Goal: Information Seeking & Learning: Find specific fact

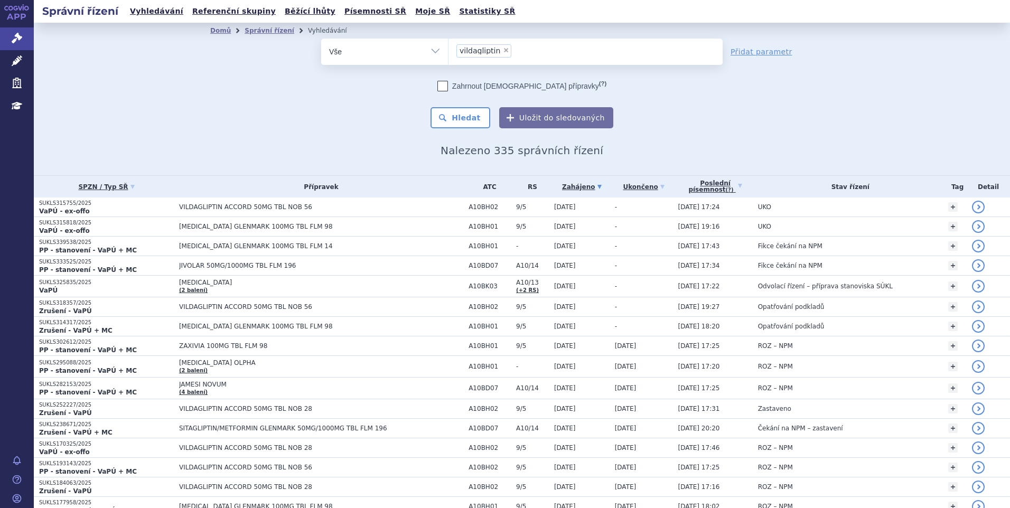
select select "vildagliptin"
click at [503, 49] on span "×" at bounding box center [506, 50] width 6 height 6
click at [449, 49] on select "sitagliptin vildagliptin" at bounding box center [448, 51] width 1 height 26
select select
click at [430, 54] on select "Vše Spisová značka Typ SŘ Přípravek/SUKL kód Účastník/Držitel" at bounding box center [384, 51] width 127 height 24
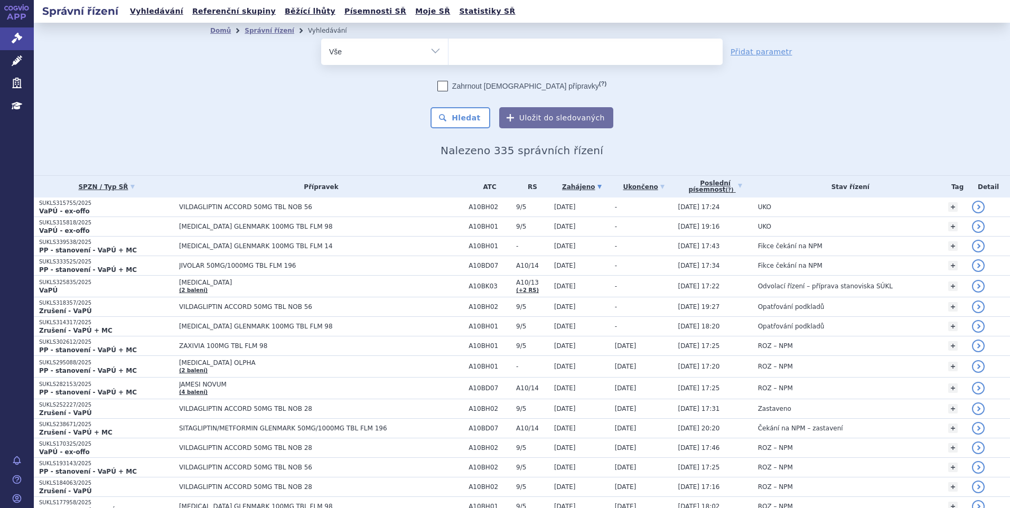
select select "filter-atc-group"
click at [321, 39] on select "Vše Spisová značka Typ SŘ Přípravek/SUKL kód Účastník/Držitel" at bounding box center [384, 51] width 127 height 24
click at [497, 45] on ul at bounding box center [586, 50] width 274 height 22
click at [449, 45] on select at bounding box center [448, 51] width 1 height 26
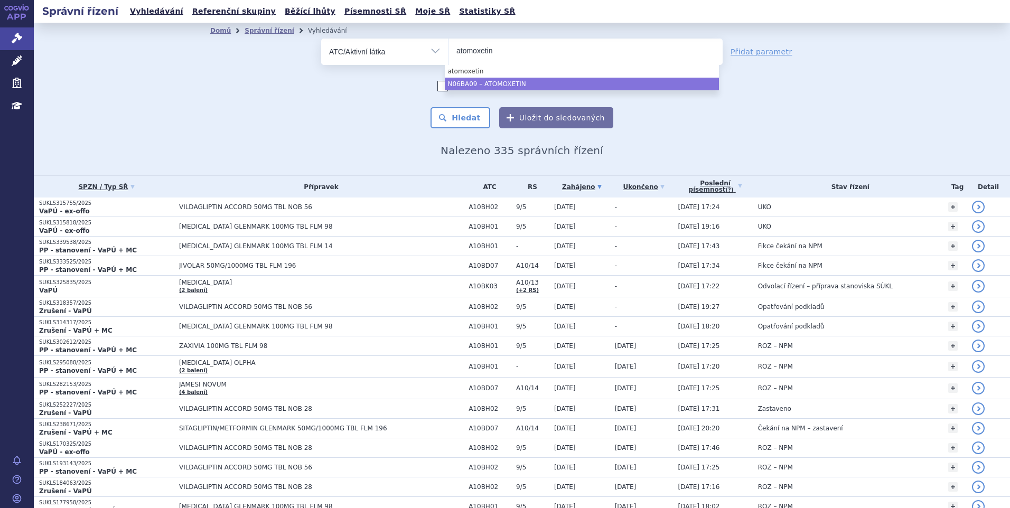
type input "atomoxetin"
select select "N06BA09"
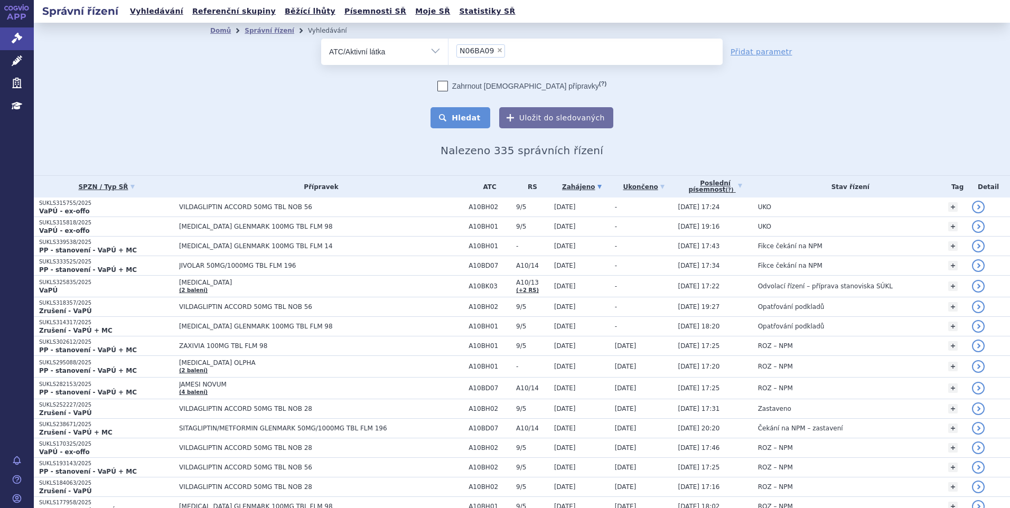
click at [468, 117] on button "Hledat" at bounding box center [461, 117] width 60 height 21
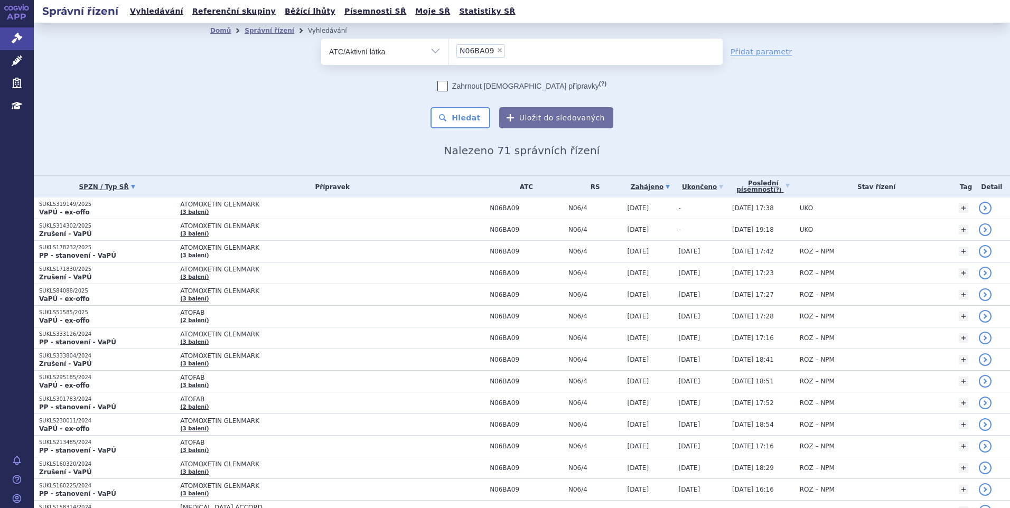
click at [88, 187] on link "SPZN / Typ SŘ" at bounding box center [107, 187] width 136 height 15
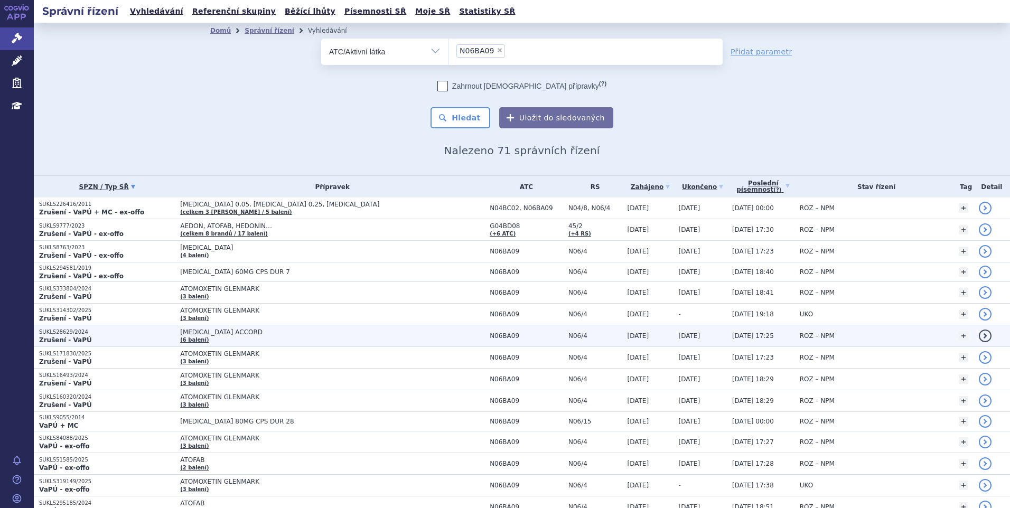
click at [103, 336] on p "Zrušení - VaPÚ" at bounding box center [107, 340] width 136 height 8
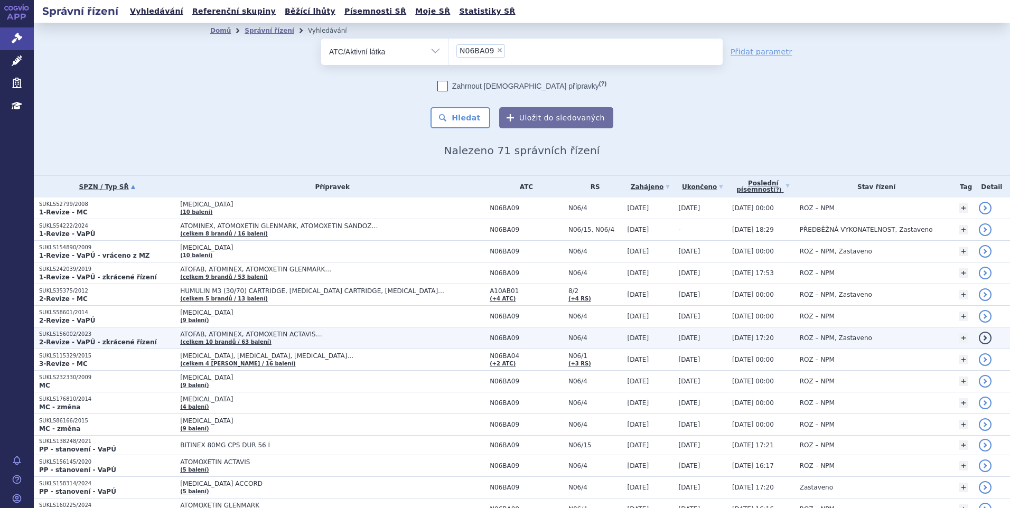
click at [68, 334] on p "SUKLS156002/2023" at bounding box center [107, 334] width 136 height 7
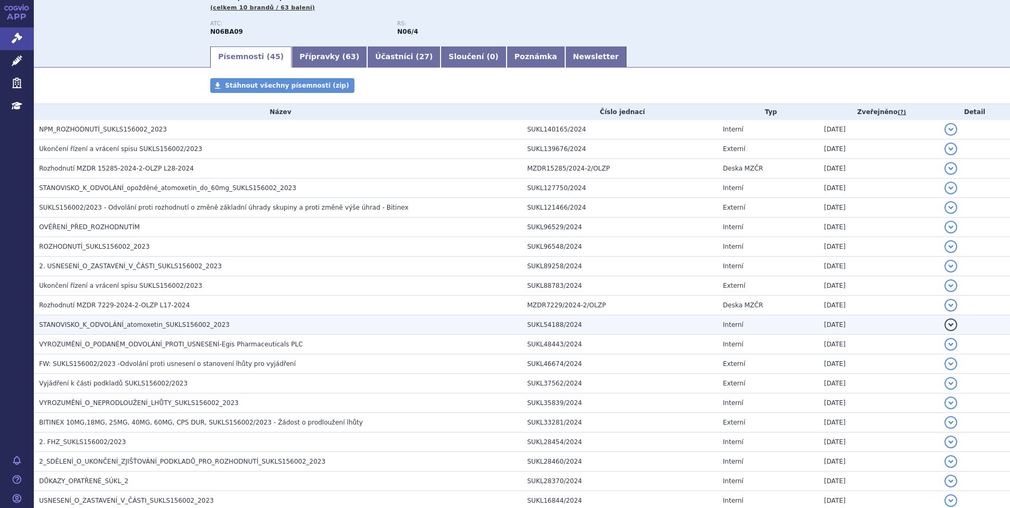
scroll to position [159, 0]
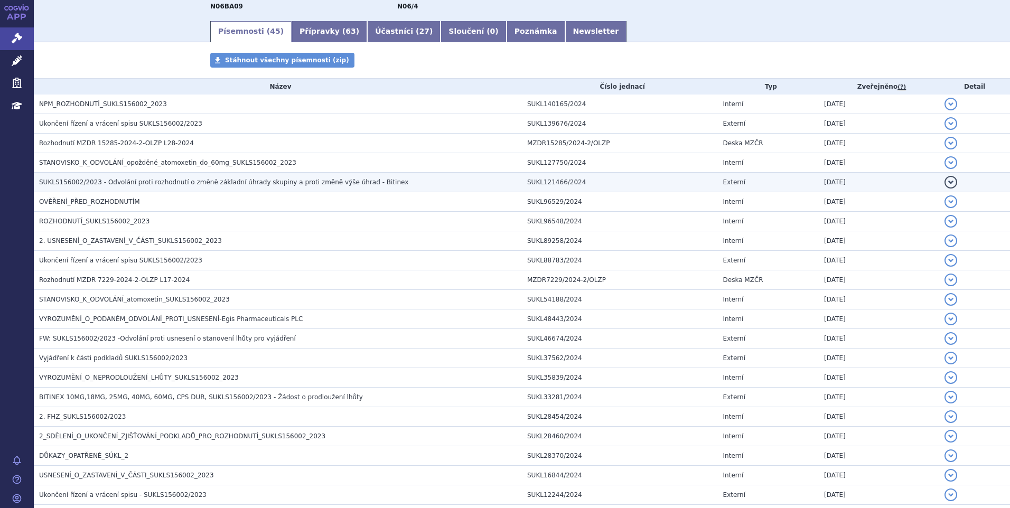
click at [75, 179] on span "SUKLS156002/2023 - Odvolání proti rozhodnutí o změně základní úhrady skupiny a …" at bounding box center [223, 182] width 369 height 7
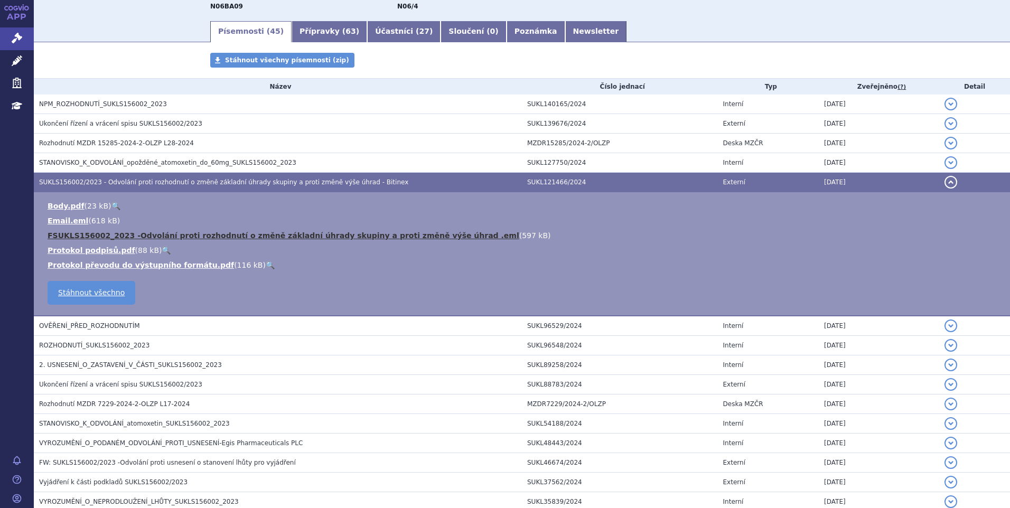
click at [88, 236] on link "FSUKLS156002_2023 -Odvolání proti rozhodnutí o změně základní úhrady skupiny a …" at bounding box center [284, 235] width 472 height 8
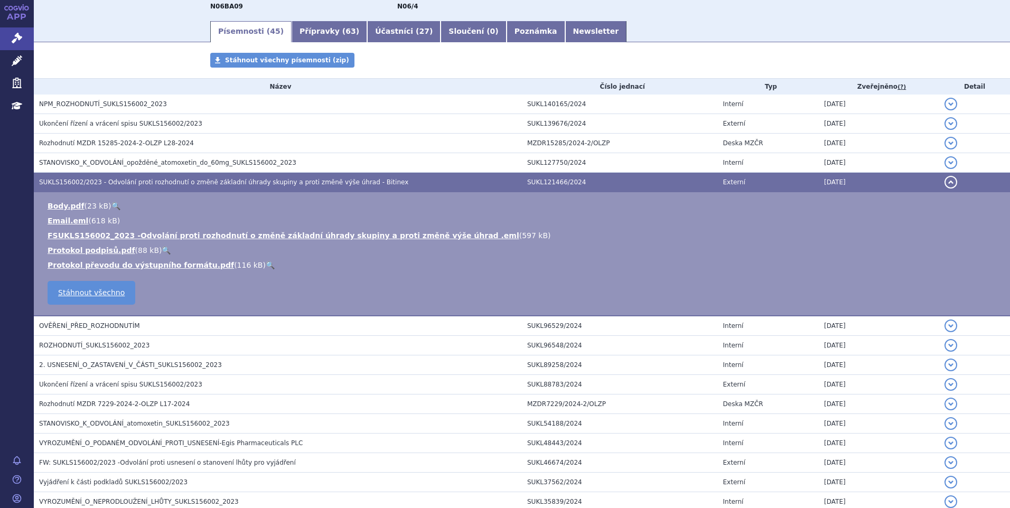
click at [176, 29] on div "Písemnosti ( 45 ) Přípravky ( 63 ) Účastníci ( 27 ) Sloučení ( 0 ) Poznámka New…" at bounding box center [522, 31] width 976 height 23
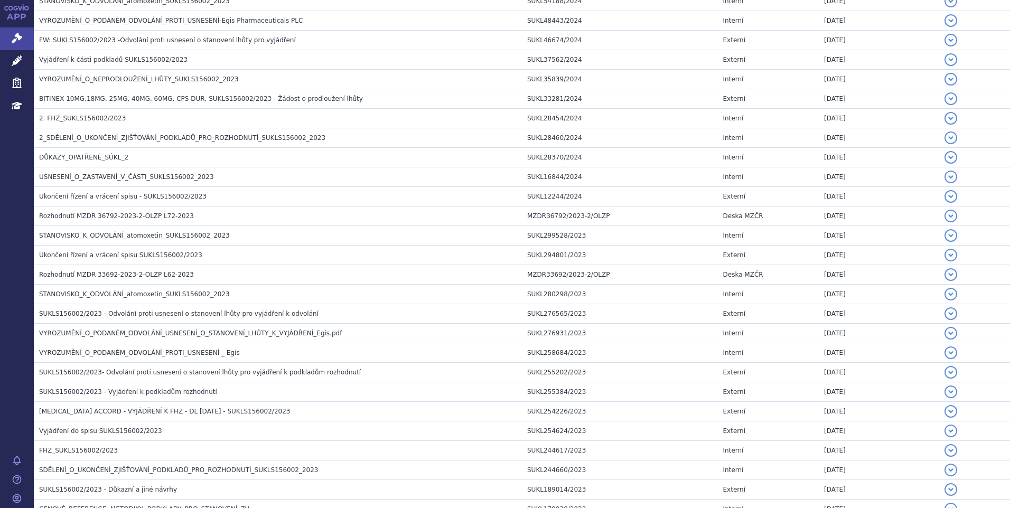
scroll to position [812, 0]
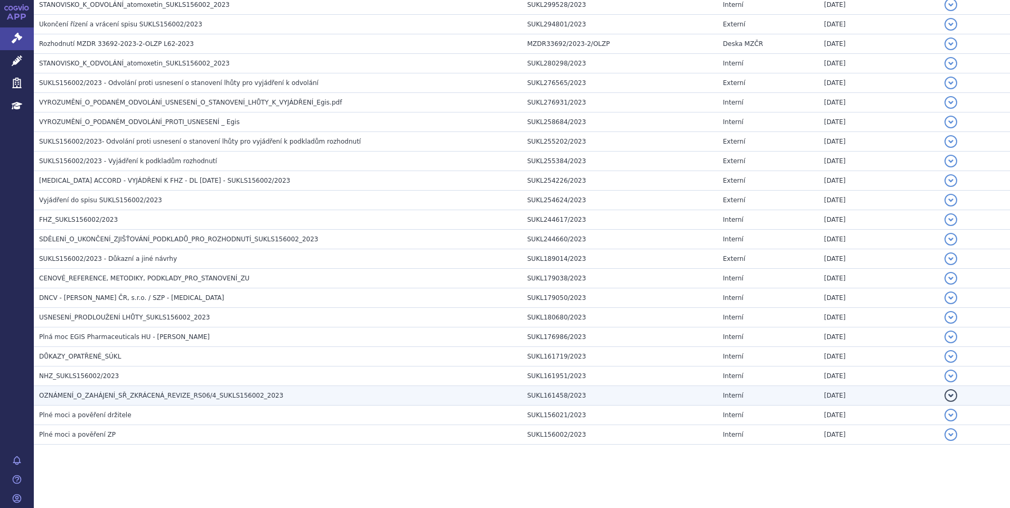
click at [111, 393] on span "OZNÁMENÍ_O_ZAHÁJENÍ_SŘ_ZKRÁCENÁ_REVIZE_RS06/4_SUKLS156002_2023" at bounding box center [161, 395] width 244 height 7
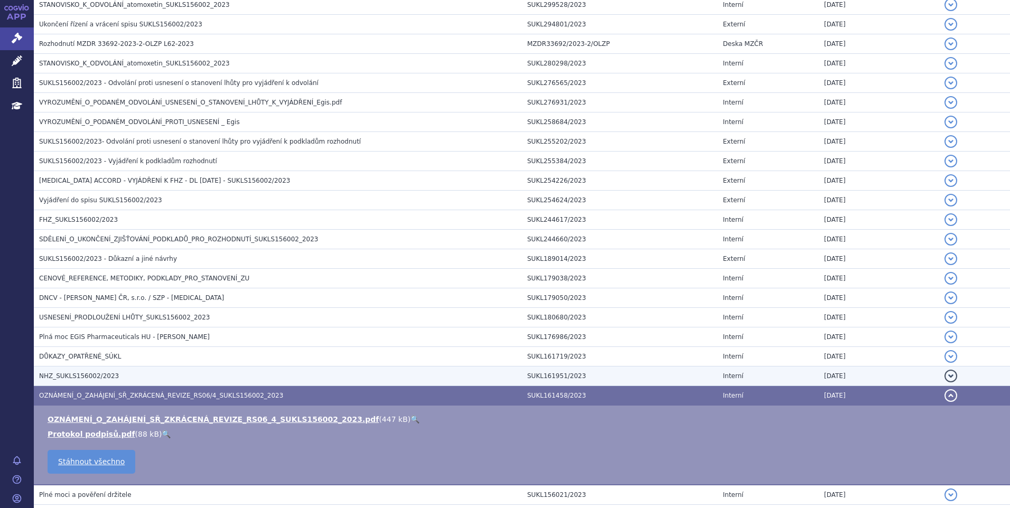
click at [81, 377] on span "NHZ_SUKLS156002/2023" at bounding box center [79, 376] width 80 height 7
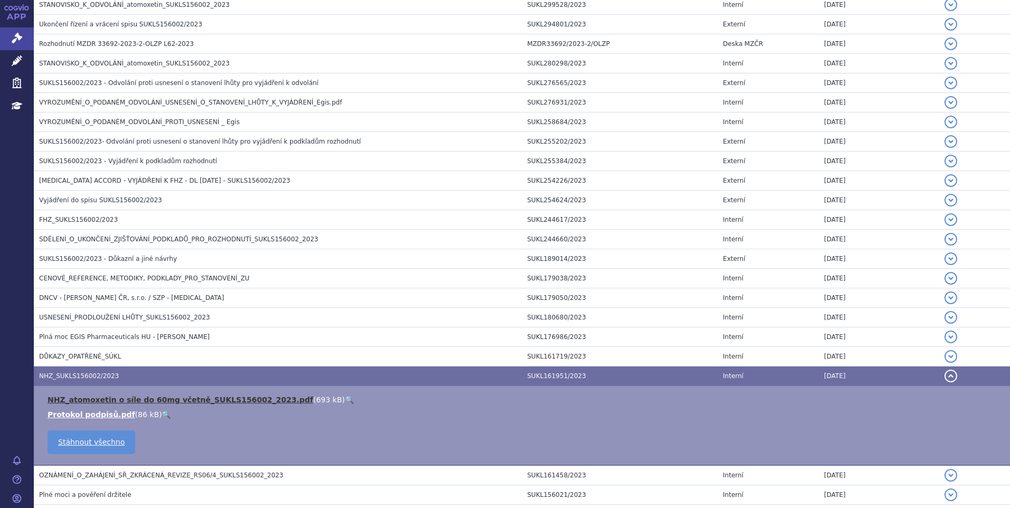
click at [81, 400] on link "NHZ_atomoxetin o síle do 60mg včetně_SUKLS156002_2023.pdf" at bounding box center [181, 400] width 266 height 8
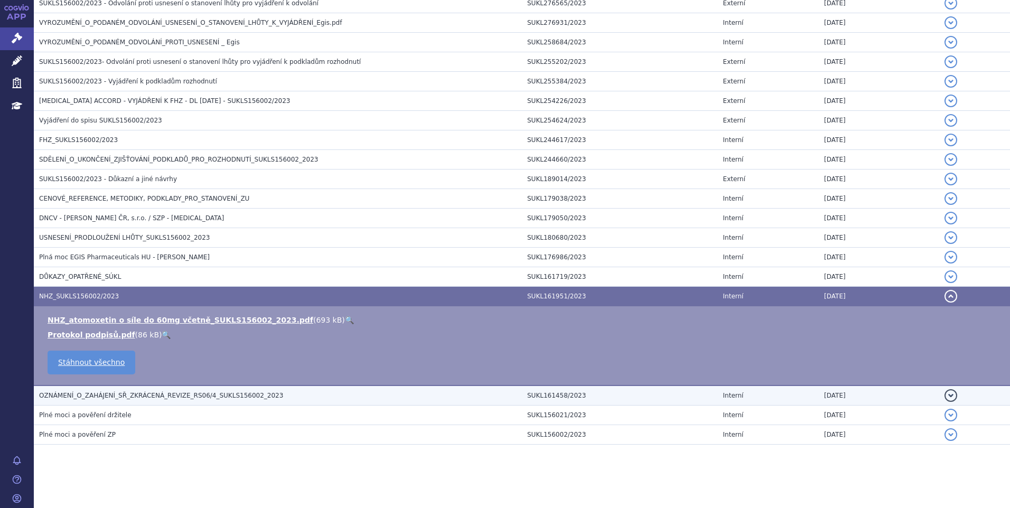
click at [98, 394] on span "OZNÁMENÍ_O_ZAHÁJENÍ_SŘ_ZKRÁCENÁ_REVIZE_RS06/4_SUKLS156002_2023" at bounding box center [161, 395] width 244 height 7
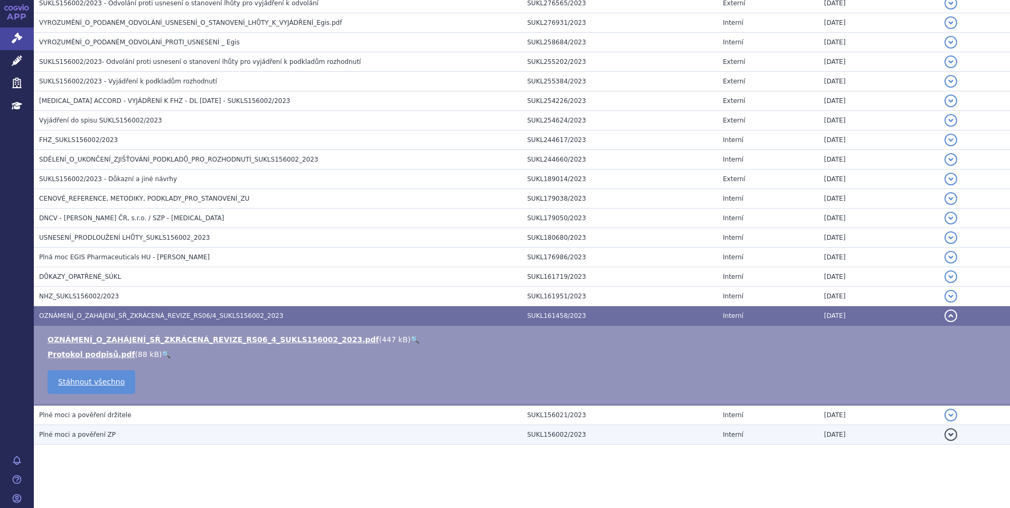
click at [81, 441] on td "Plné moci a pověření ZP" at bounding box center [278, 435] width 488 height 20
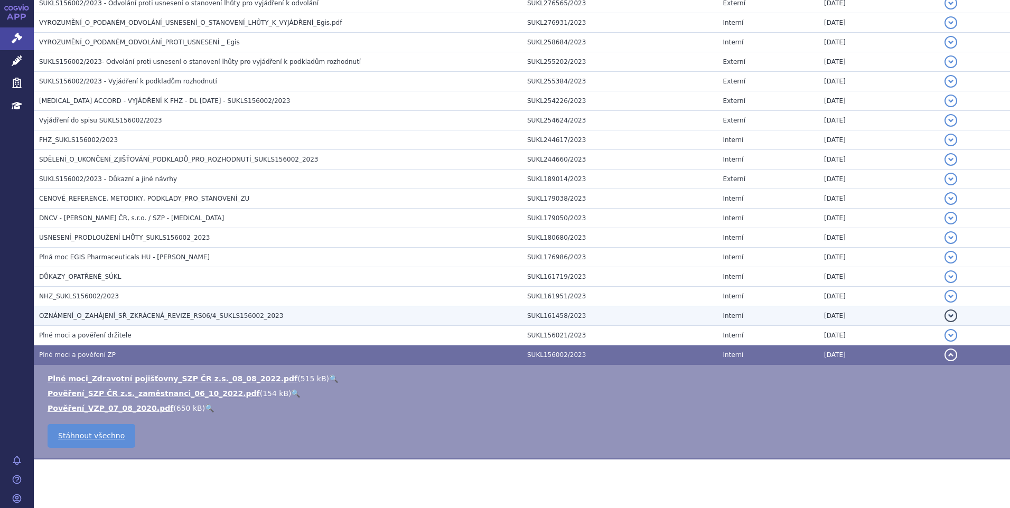
click at [96, 314] on span "OZNÁMENÍ_O_ZAHÁJENÍ_SŘ_ZKRÁCENÁ_REVIZE_RS06/4_SUKLS156002_2023" at bounding box center [161, 315] width 244 height 7
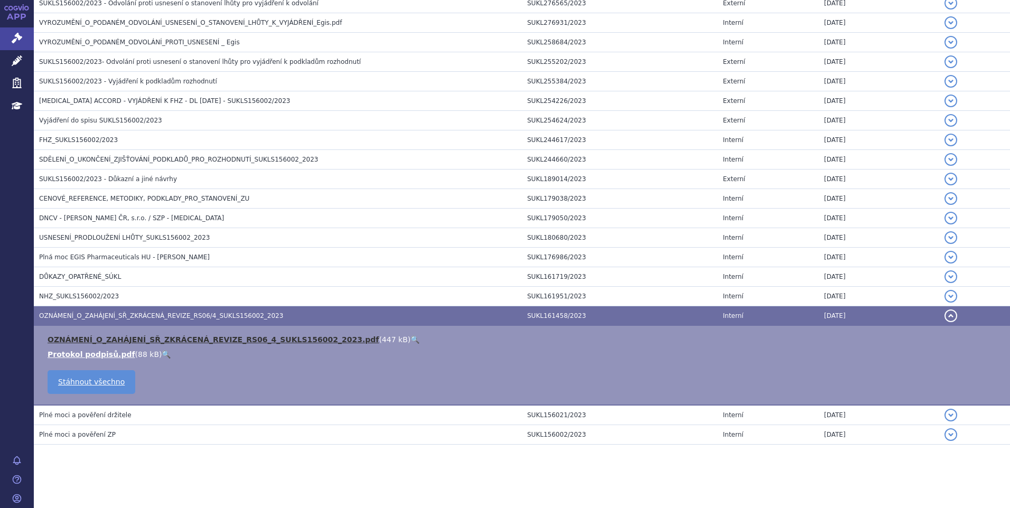
click at [111, 339] on link "OZNÁMENÍ_O_ZAHÁJENÍ_SŘ_ZKRÁCENÁ_REVIZE_RS06_4_SUKLS156002_2023.pdf" at bounding box center [213, 340] width 331 height 8
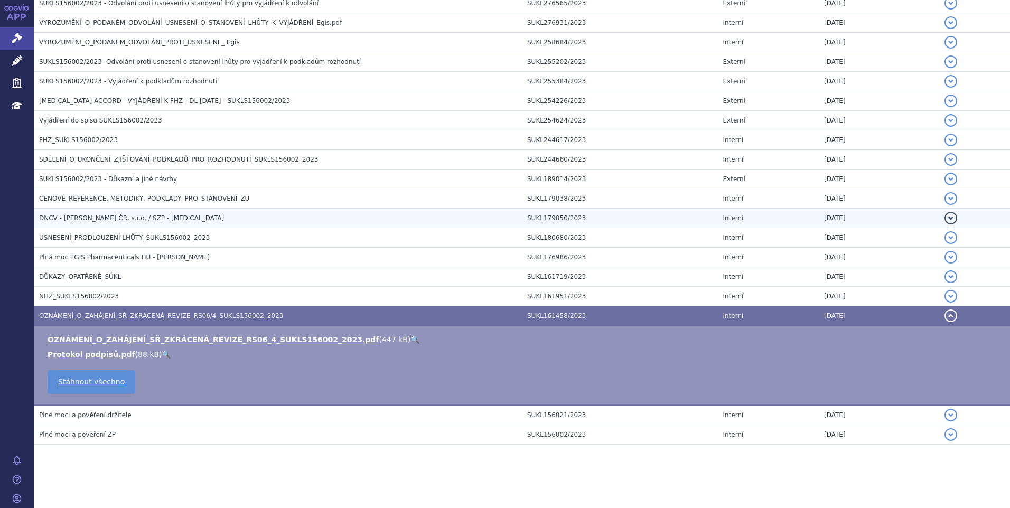
click at [78, 215] on span "DNCV - [PERSON_NAME] ČR, s.r.o. / SZP - [MEDICAL_DATA]" at bounding box center [131, 218] width 185 height 7
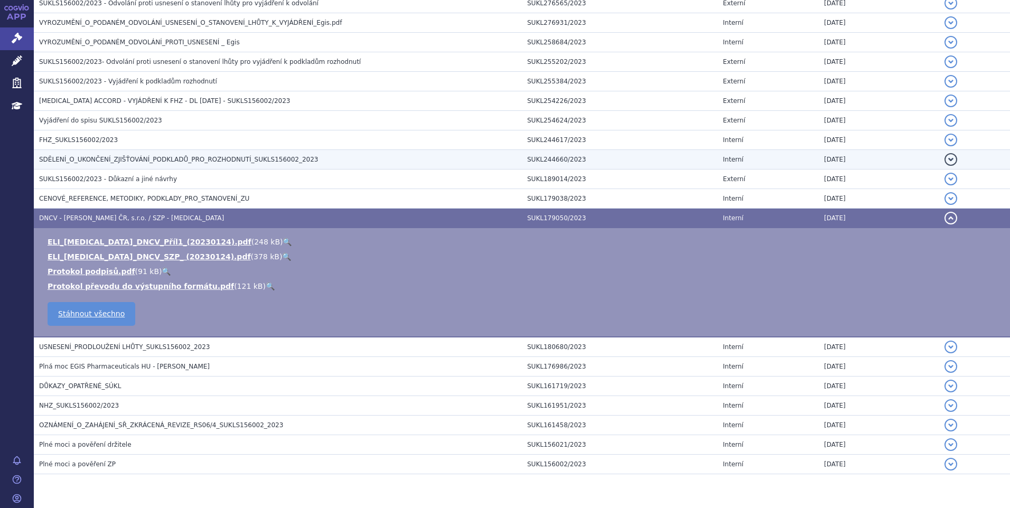
scroll to position [715, 0]
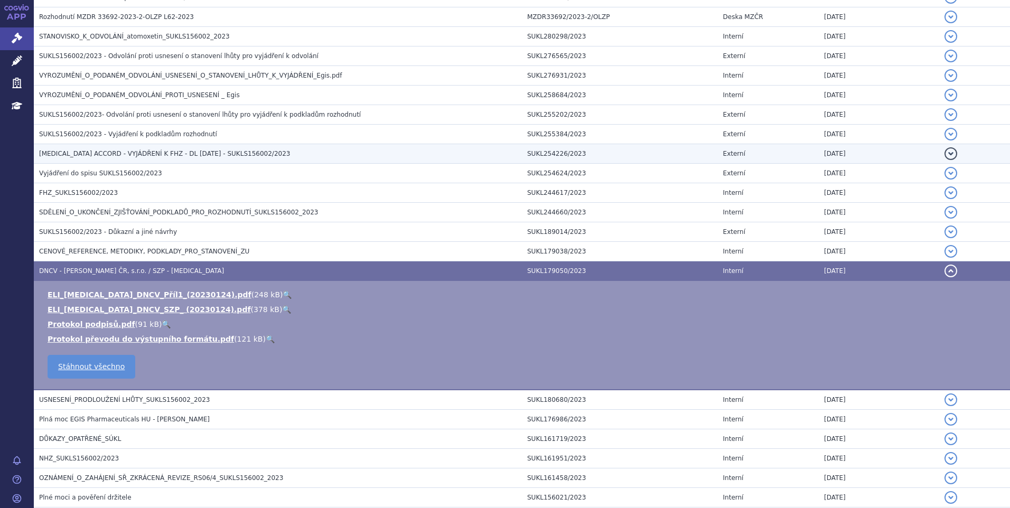
click at [75, 150] on span "[MEDICAL_DATA] ACCORD - VYJÁDŘENÍ K FHZ - DL [DATE] - SUKLS156002/2023" at bounding box center [164, 153] width 251 height 7
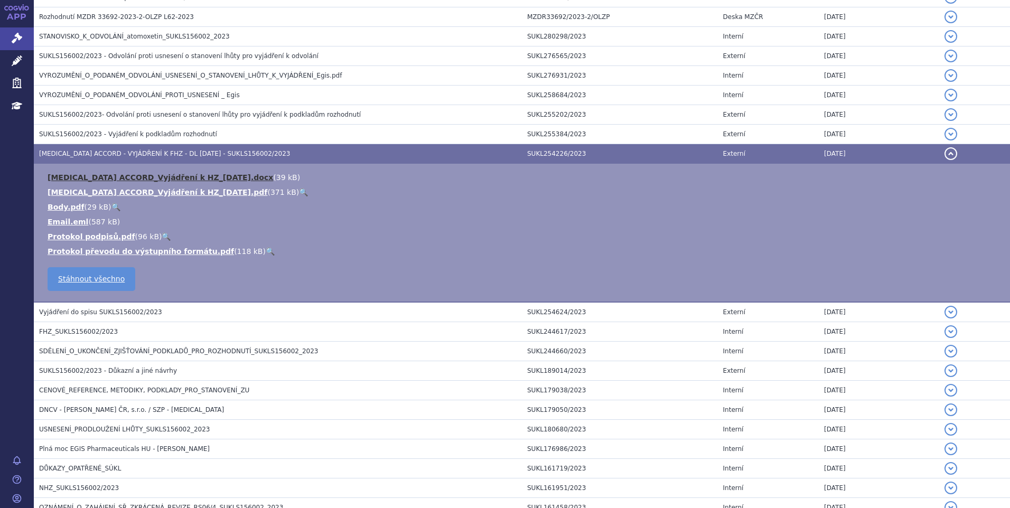
click at [75, 178] on link "[MEDICAL_DATA] ACCORD_Vyjádření k HZ_[DATE].docx" at bounding box center [161, 177] width 226 height 8
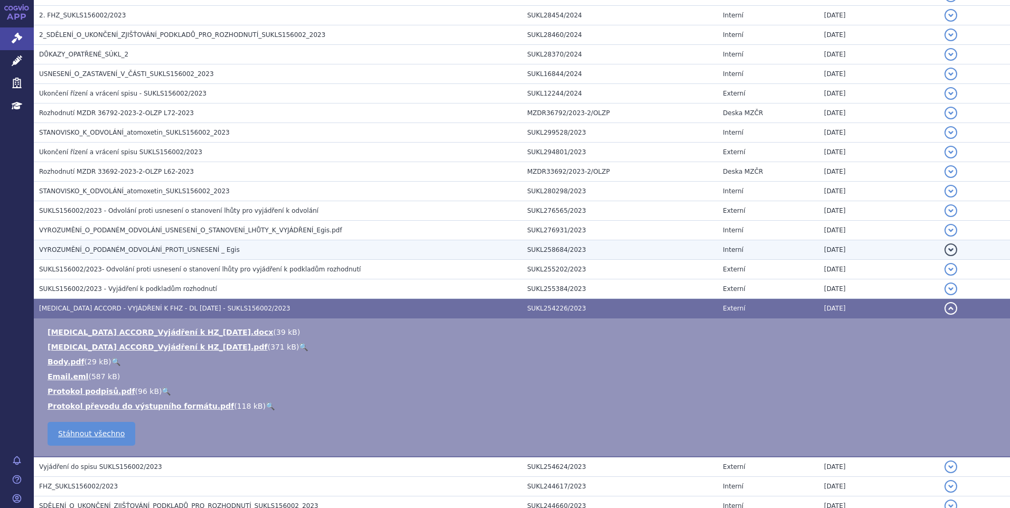
scroll to position [556, 0]
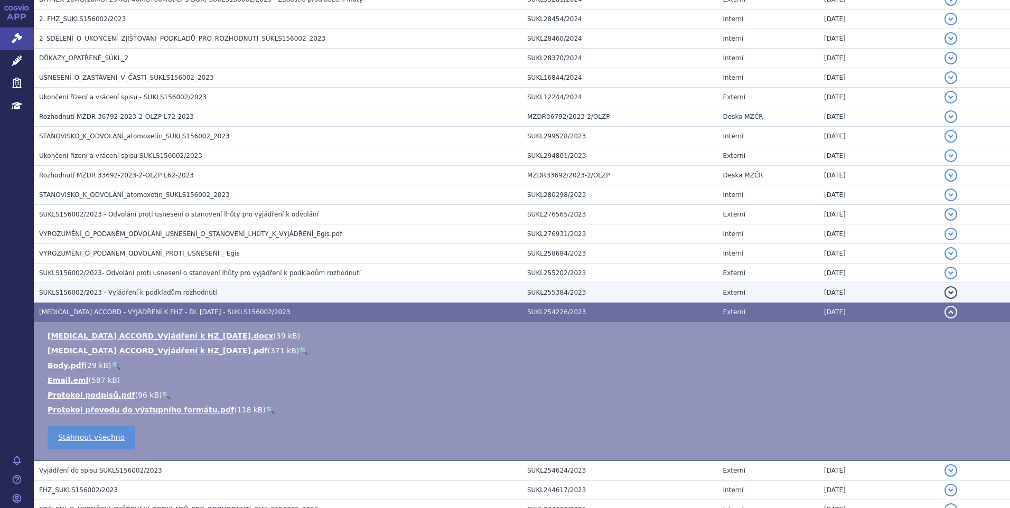
click at [130, 290] on span "SUKLS156002/2023 - Vyjádření k podkladům rozhodnutí" at bounding box center [128, 292] width 178 height 7
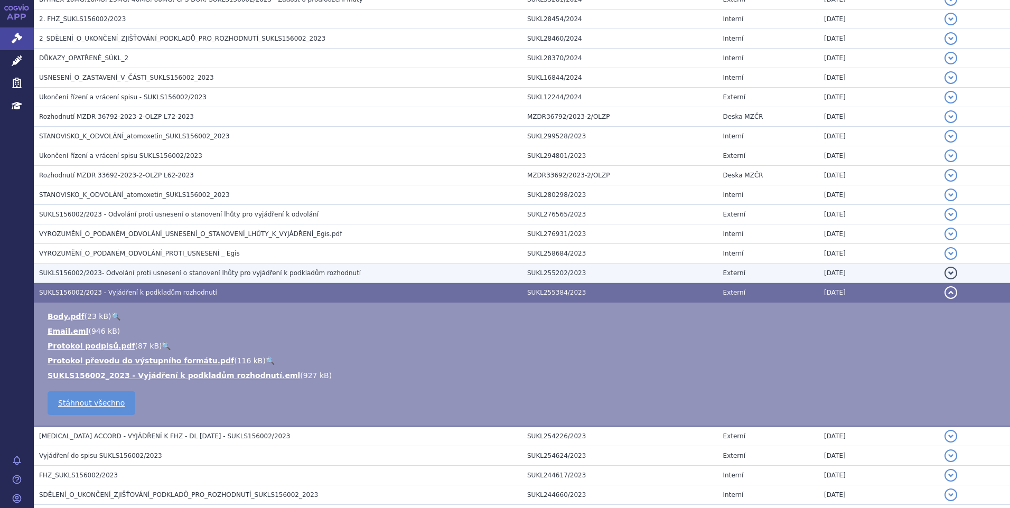
click at [115, 273] on span "SUKLS156002/2023- Odvolání proti usnesení o stanovení lhůty pro vyjádření k pod…" at bounding box center [200, 272] width 322 height 7
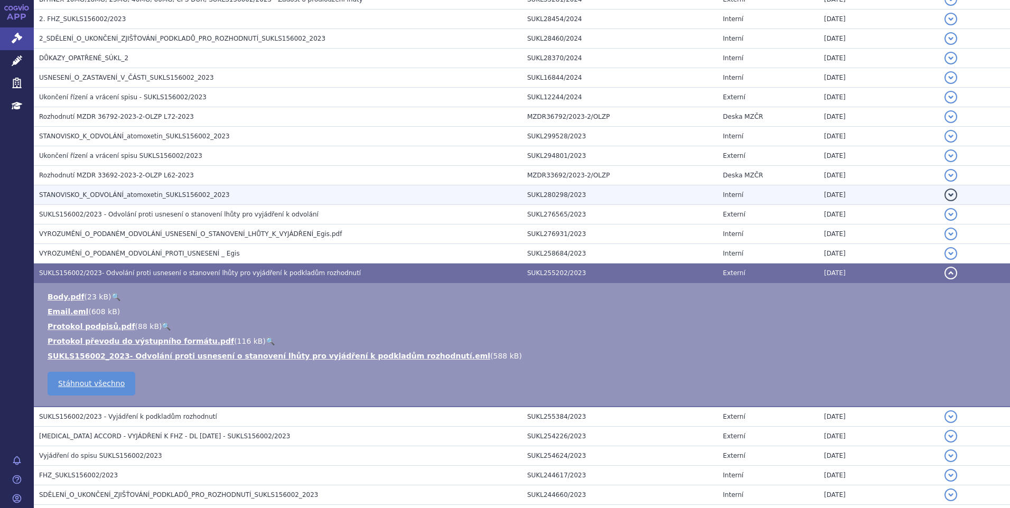
click at [106, 193] on span "STANOVISKO_K_ODVOLÁNÍ_atomoxetin_SUKLS156002_2023" at bounding box center [134, 194] width 191 height 7
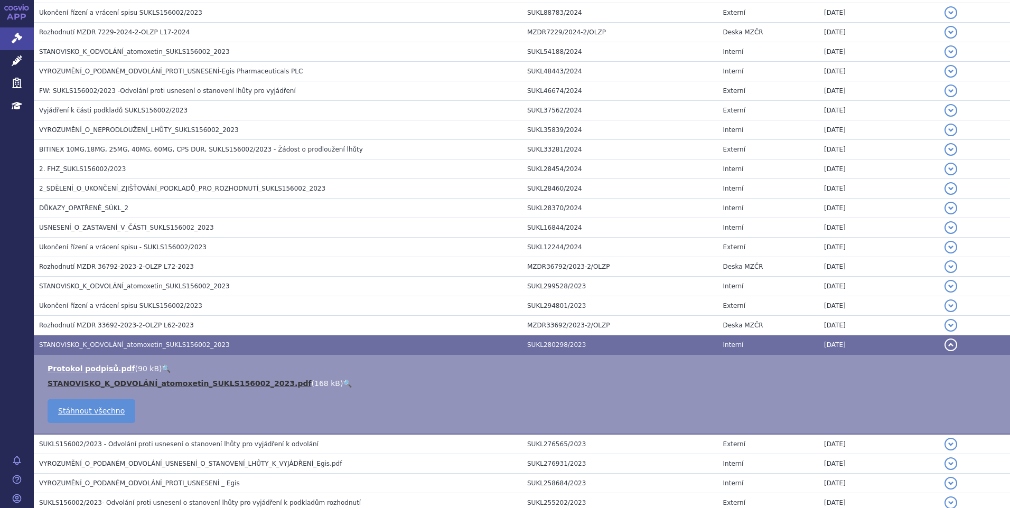
scroll to position [398, 0]
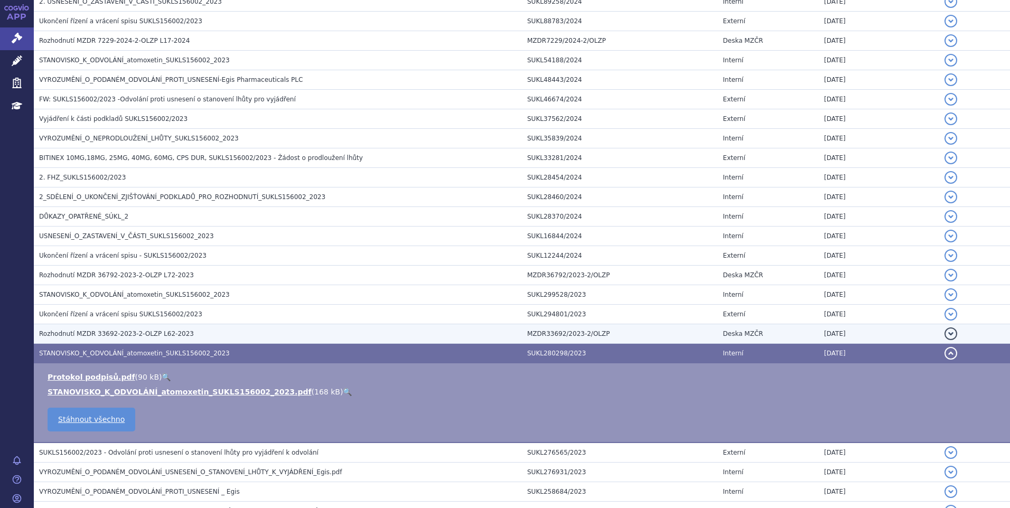
click at [115, 335] on span "Rozhodnutí MZDR 33692-2023-2-OLZP L62-2023" at bounding box center [116, 333] width 155 height 7
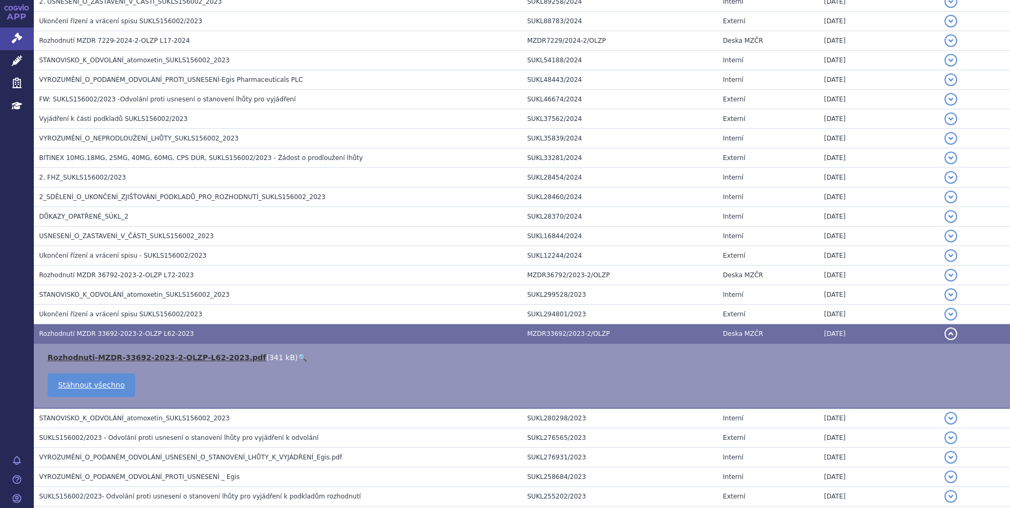
click at [123, 356] on link "Rozhodnuti-MZDR-33692-2023-2-OLZP-L62-2023.pdf" at bounding box center [157, 358] width 219 height 8
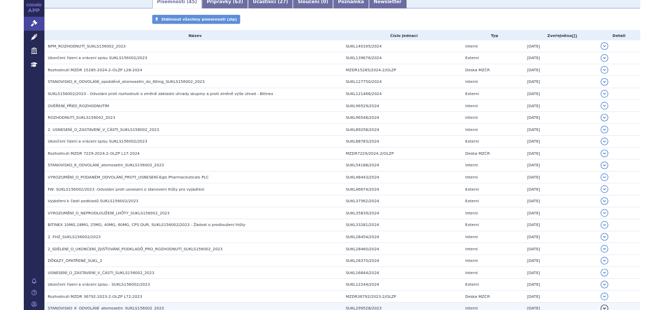
scroll to position [187, 0]
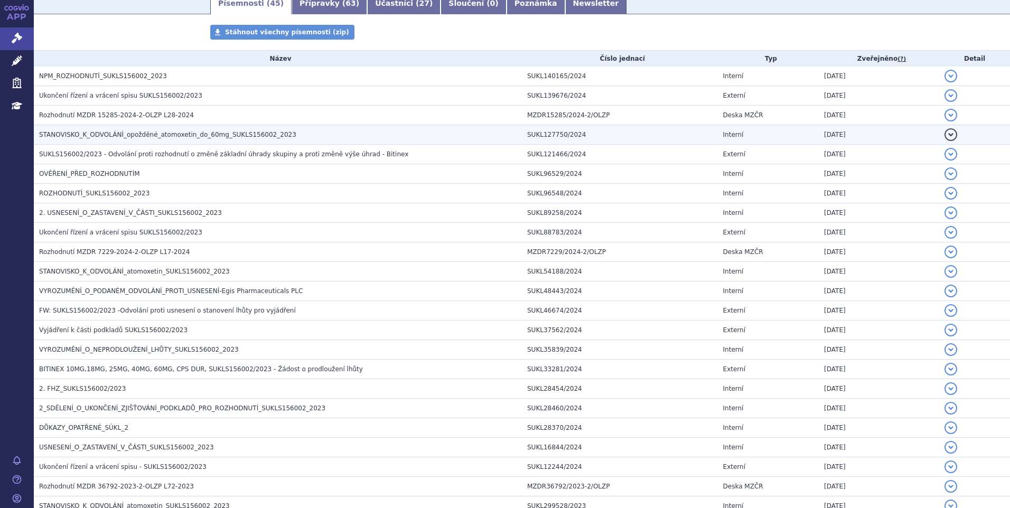
click at [88, 138] on span "STANOVISKO_K_ODVOLÁNÍ_opožděné_atomoxetin_do_60mg_SUKLS156002_2023" at bounding box center [167, 134] width 257 height 7
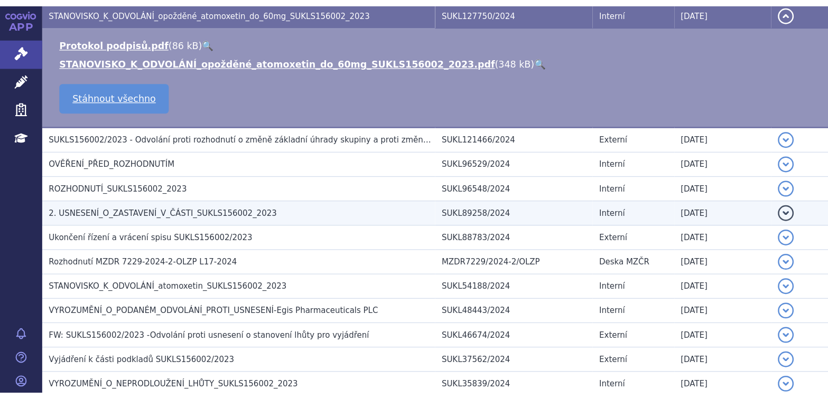
scroll to position [292, 0]
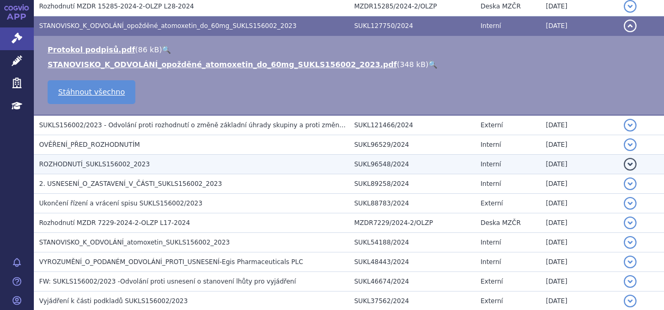
click at [80, 162] on span "ROZHODNUTÍ_SUKLS156002_2023" at bounding box center [94, 164] width 110 height 7
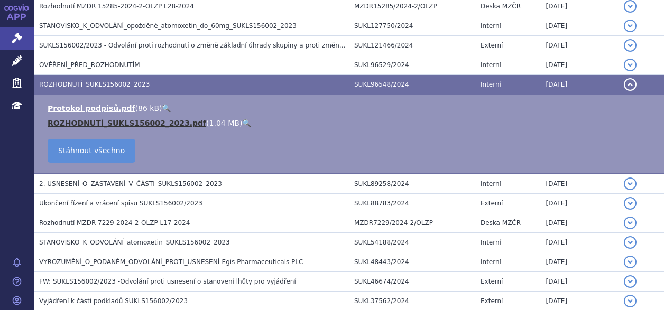
click at [99, 122] on link "ROZHODNUTÍ_SUKLS156002_2023.pdf" at bounding box center [127, 123] width 159 height 8
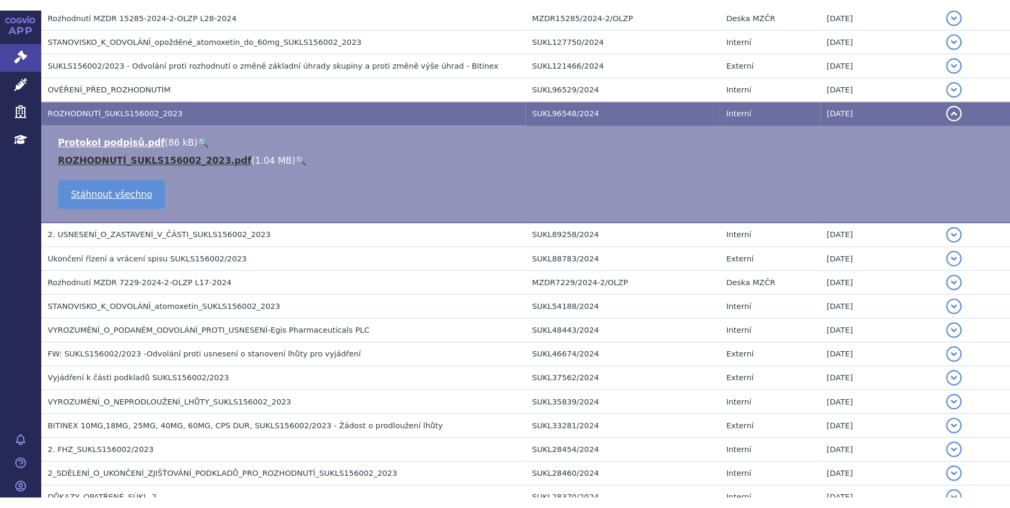
scroll to position [295, 0]
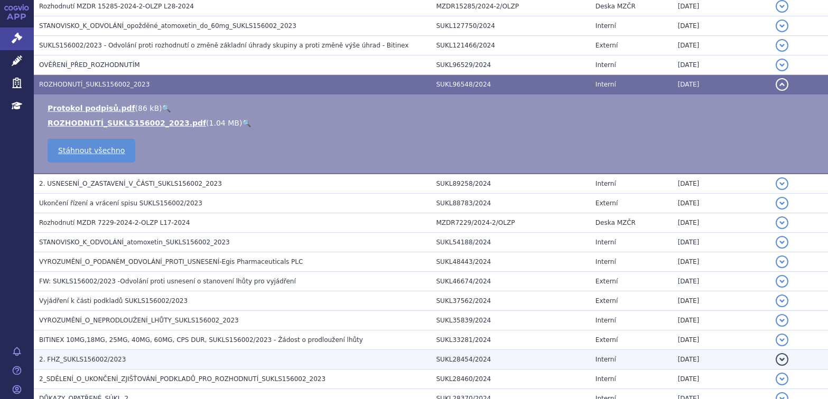
click at [81, 361] on span "2. FHZ_SUKLS156002/2023" at bounding box center [82, 359] width 87 height 7
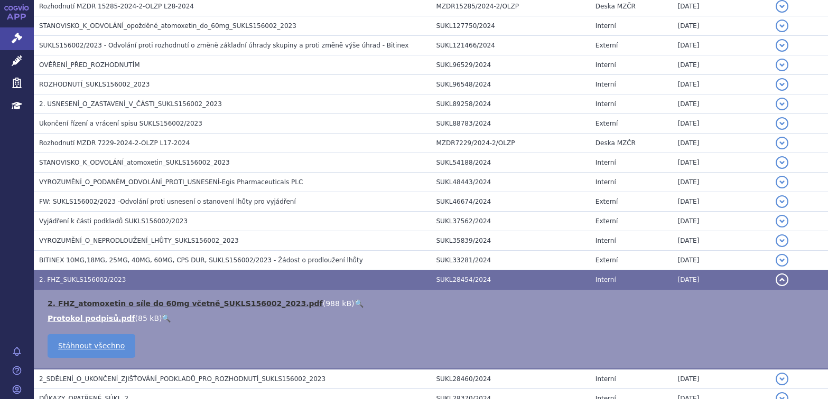
click at [114, 305] on link "2. FHZ_atomoxetin o síle do 60mg včetně_SUKLS156002_2023.pdf" at bounding box center [185, 304] width 275 height 8
